Goal: Navigation & Orientation: Find specific page/section

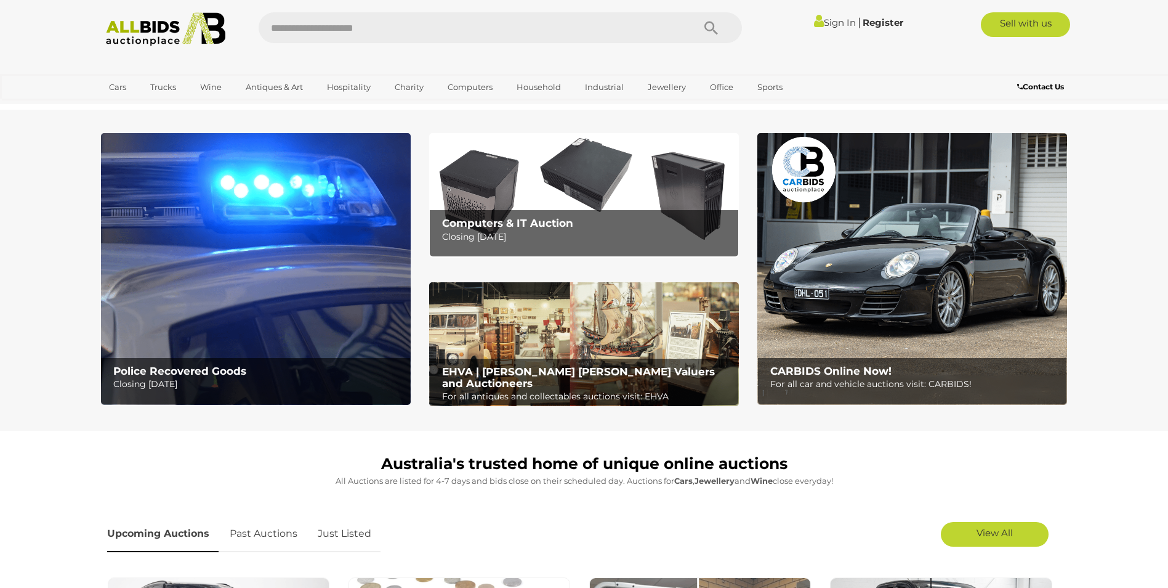
click at [546, 374] on b "EHVA | [PERSON_NAME] [PERSON_NAME] Valuers and Auctioneers" at bounding box center [578, 377] width 273 height 24
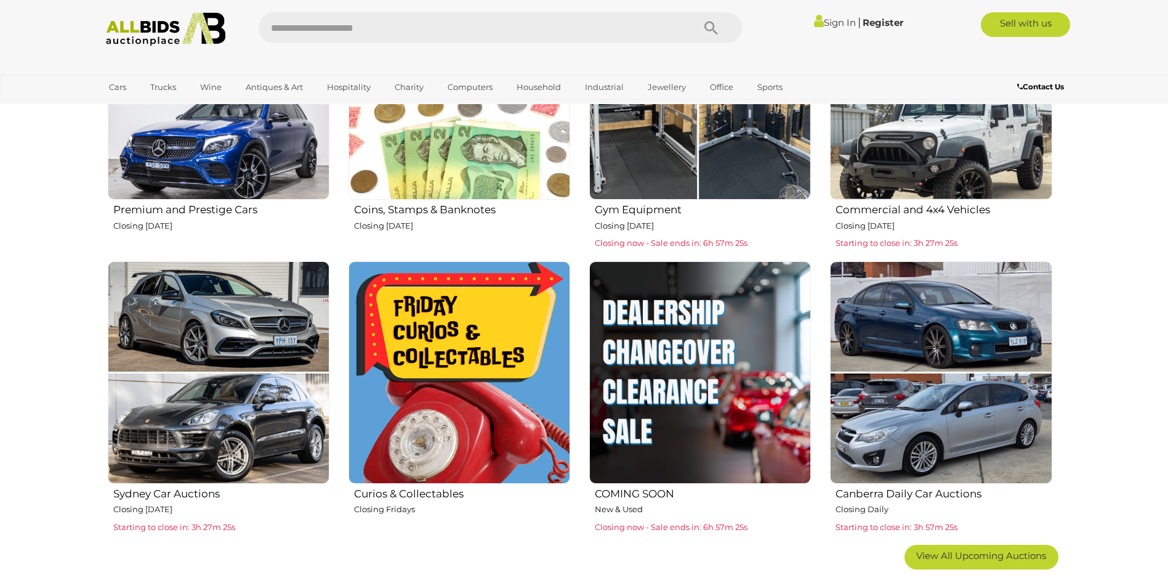
scroll to position [616, 0]
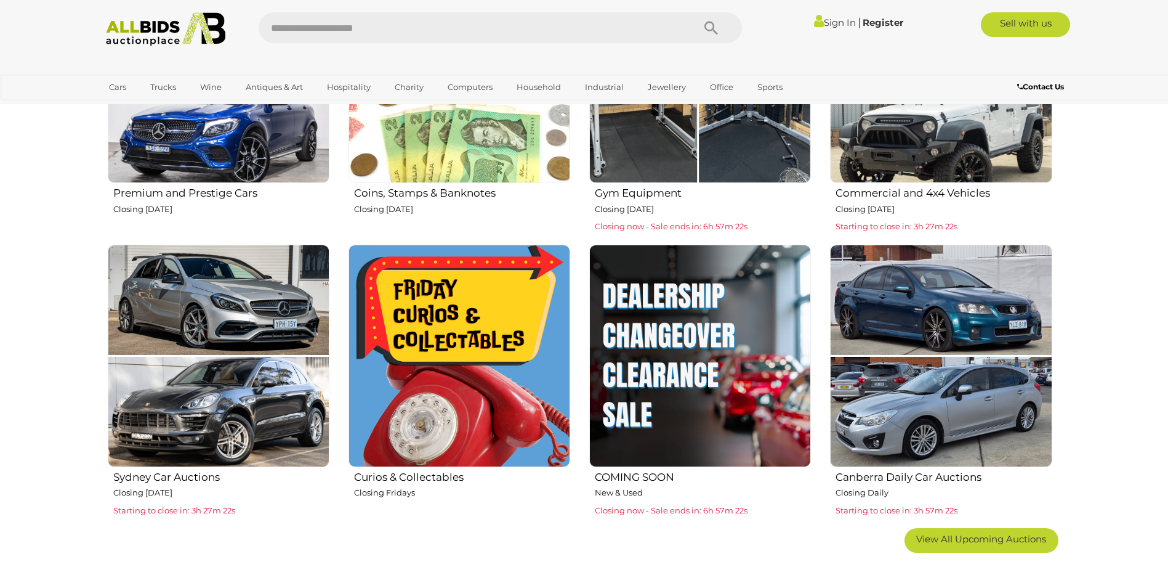
click at [479, 307] on img at bounding box center [460, 356] width 222 height 222
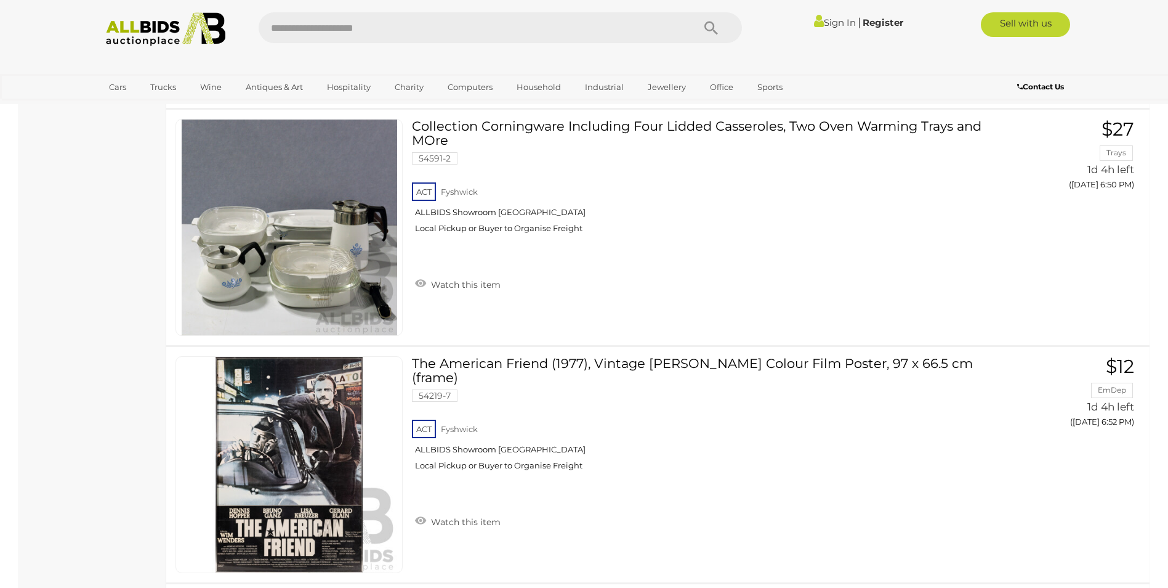
scroll to position [2895, 0]
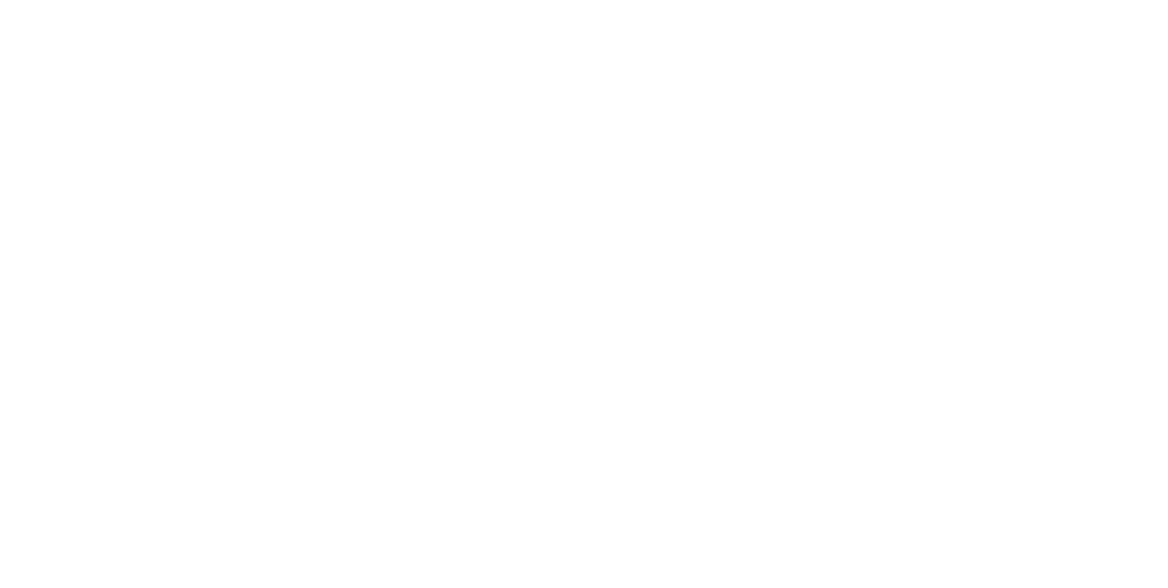
scroll to position [616, 0]
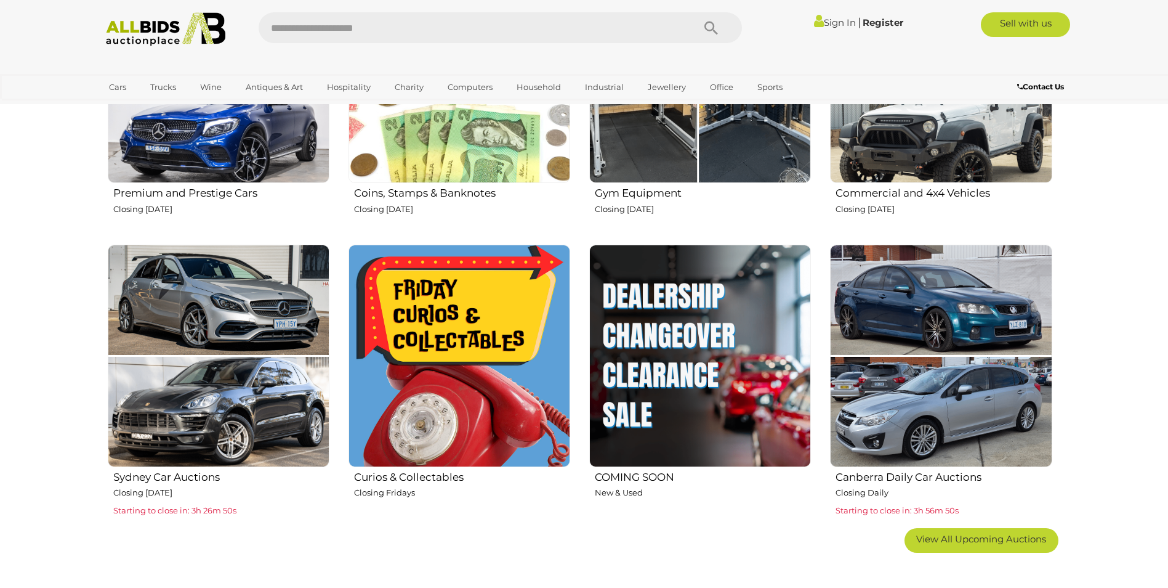
click at [690, 370] on img at bounding box center [700, 356] width 222 height 222
click at [689, 367] on img at bounding box center [700, 356] width 222 height 222
click at [623, 473] on h2 "COMING SOON" at bounding box center [703, 475] width 216 height 15
click at [647, 408] on img at bounding box center [700, 356] width 222 height 222
click at [448, 360] on img at bounding box center [460, 356] width 222 height 222
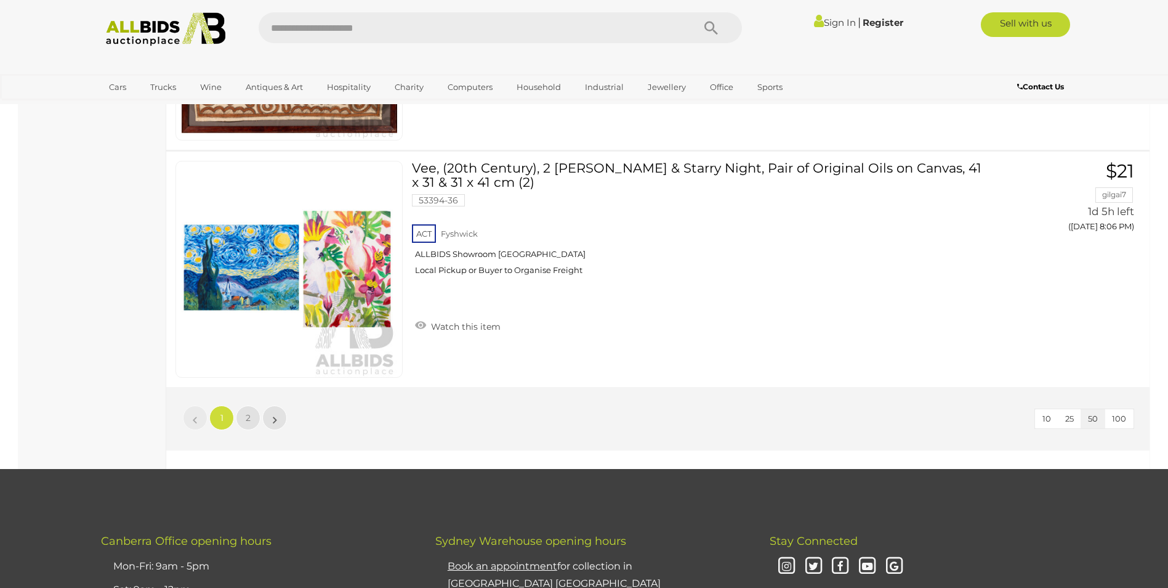
scroll to position [11641, 0]
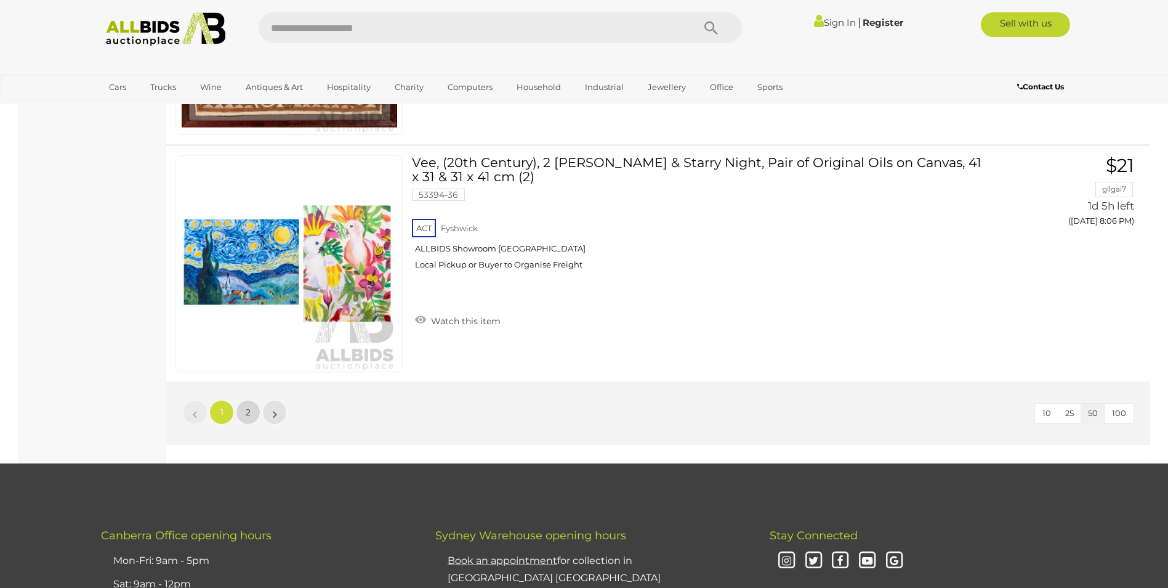
click at [248, 408] on span "2" at bounding box center [248, 412] width 5 height 11
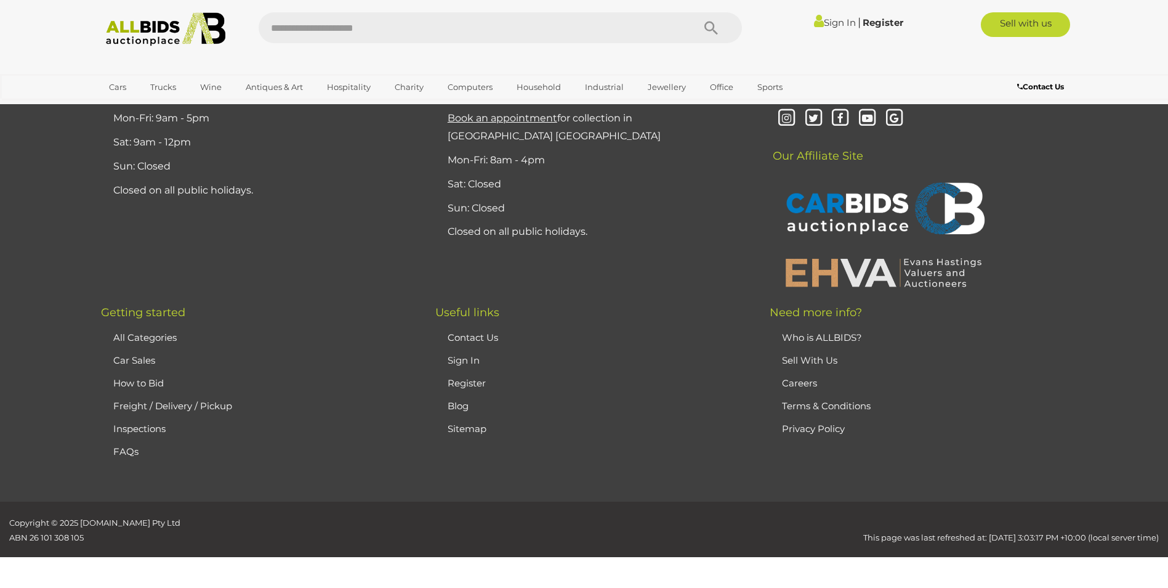
scroll to position [42, 0]
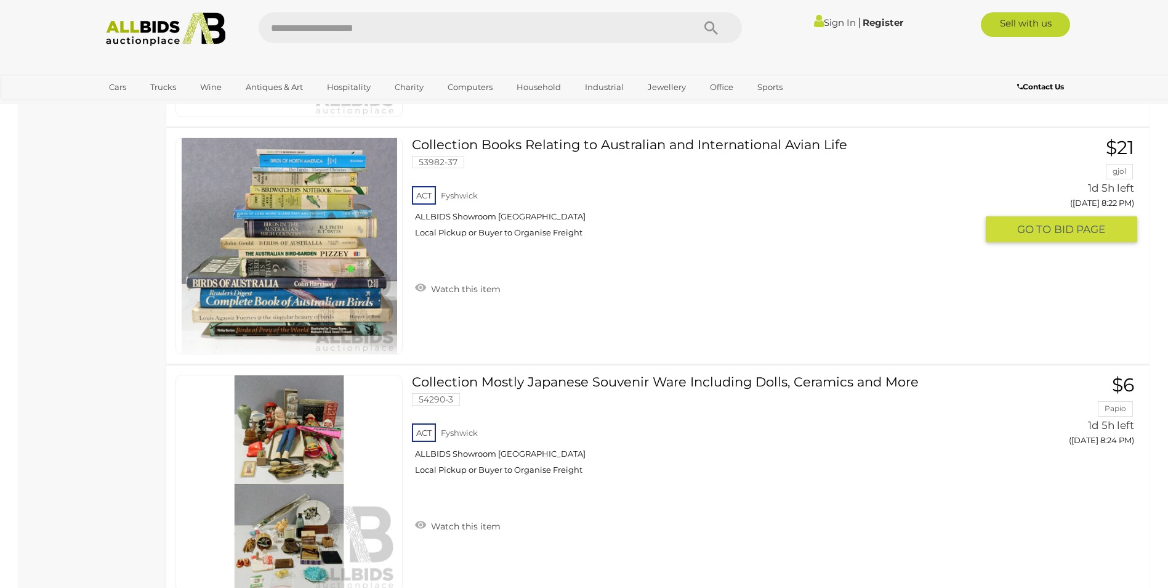
scroll to position [1829, 0]
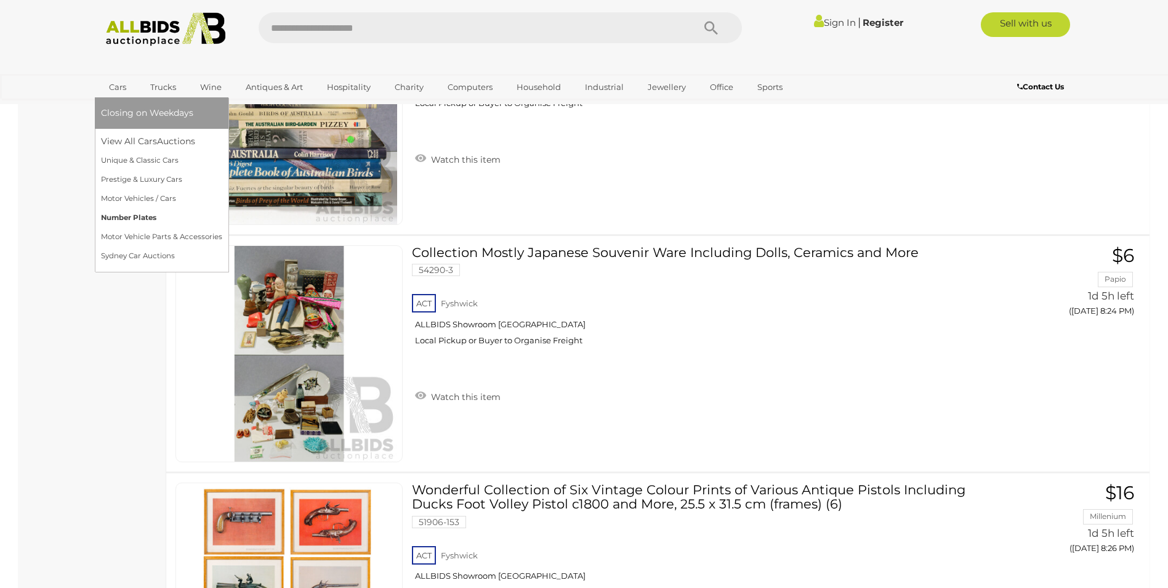
click at [124, 216] on link "Number Plates" at bounding box center [161, 217] width 121 height 19
